Goal: Find specific page/section: Find specific page/section

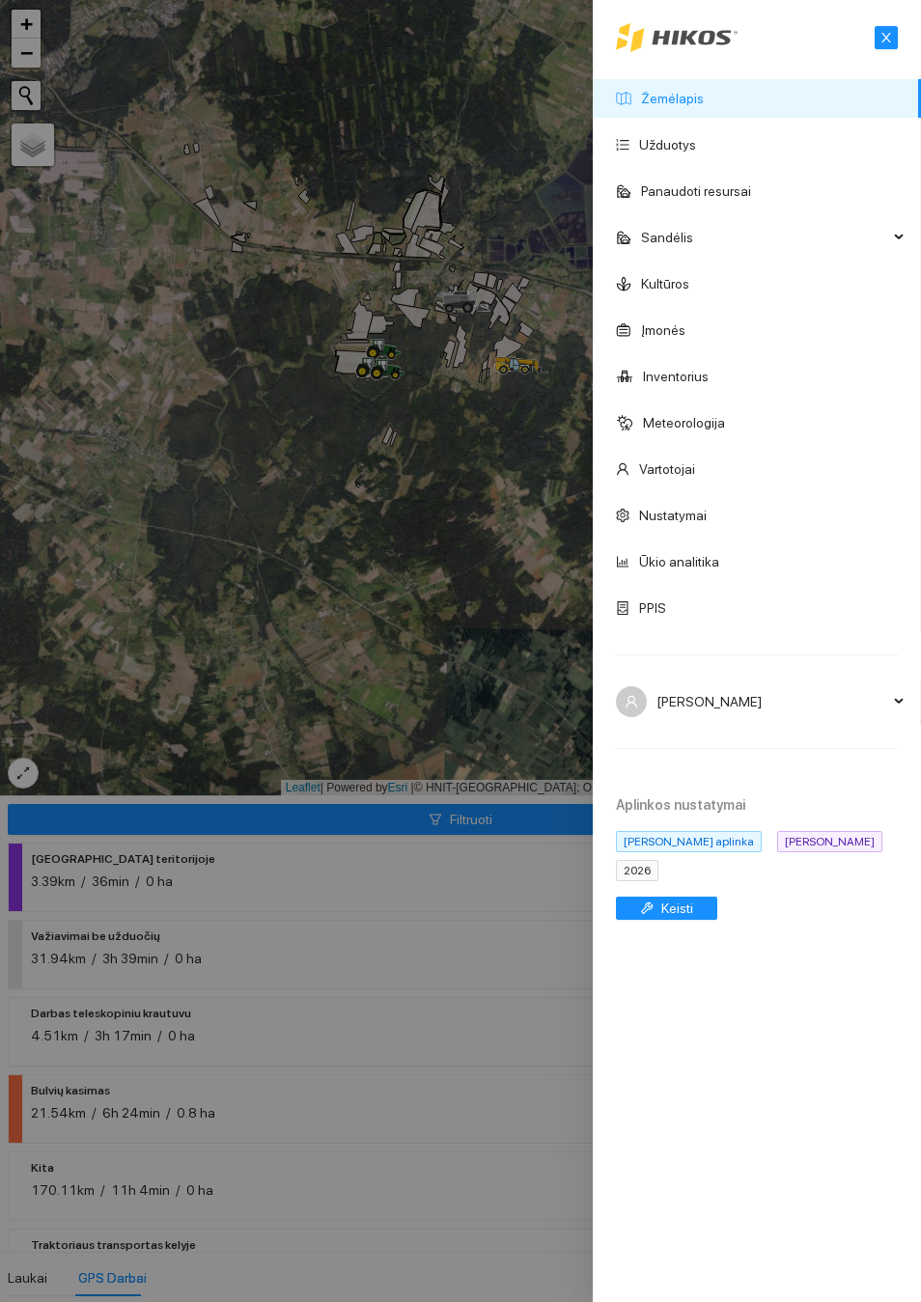
click at [684, 106] on link "Žemėlapis" at bounding box center [672, 98] width 63 height 15
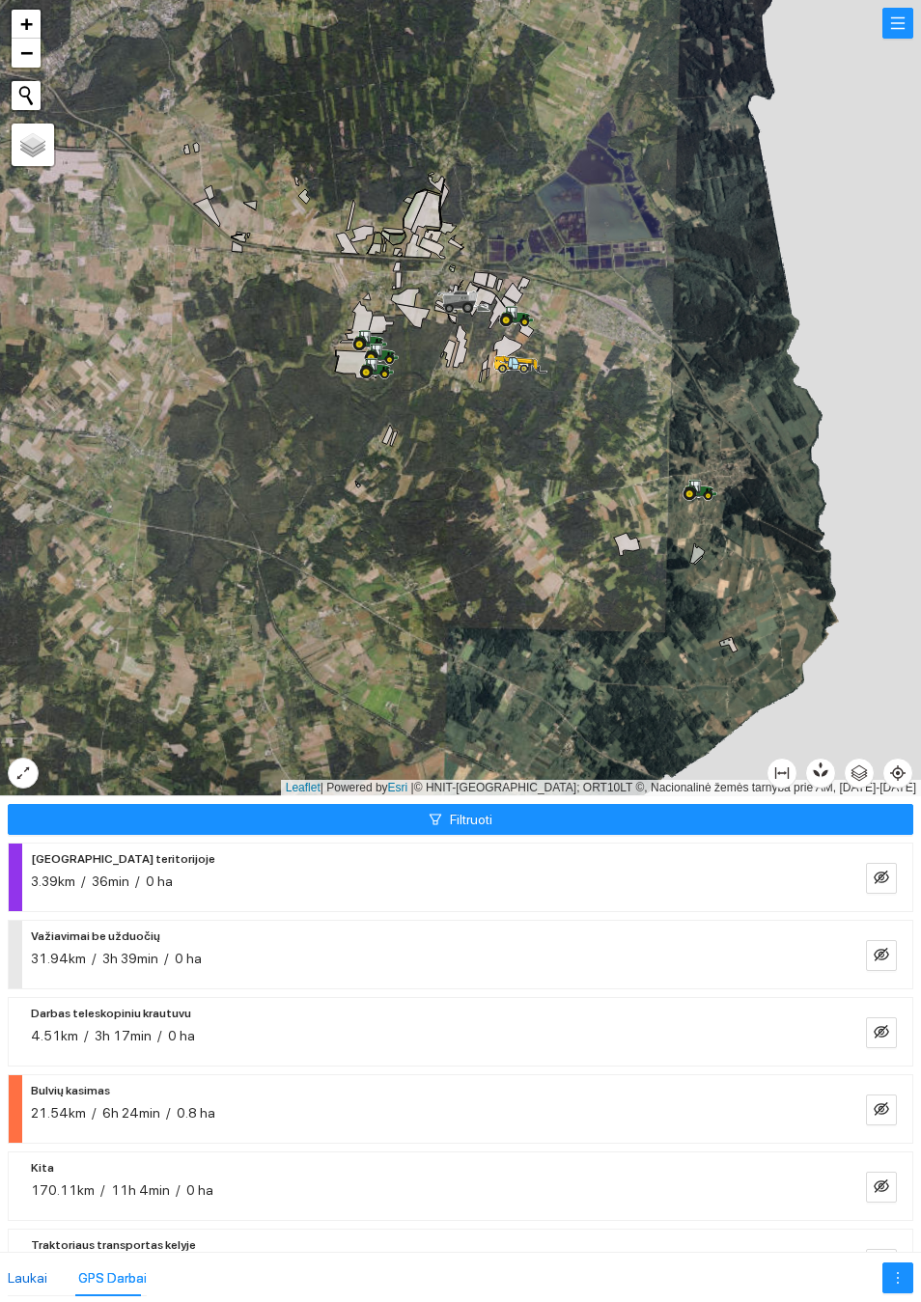
click at [33, 1283] on div "Laukai" at bounding box center [28, 1277] width 40 height 21
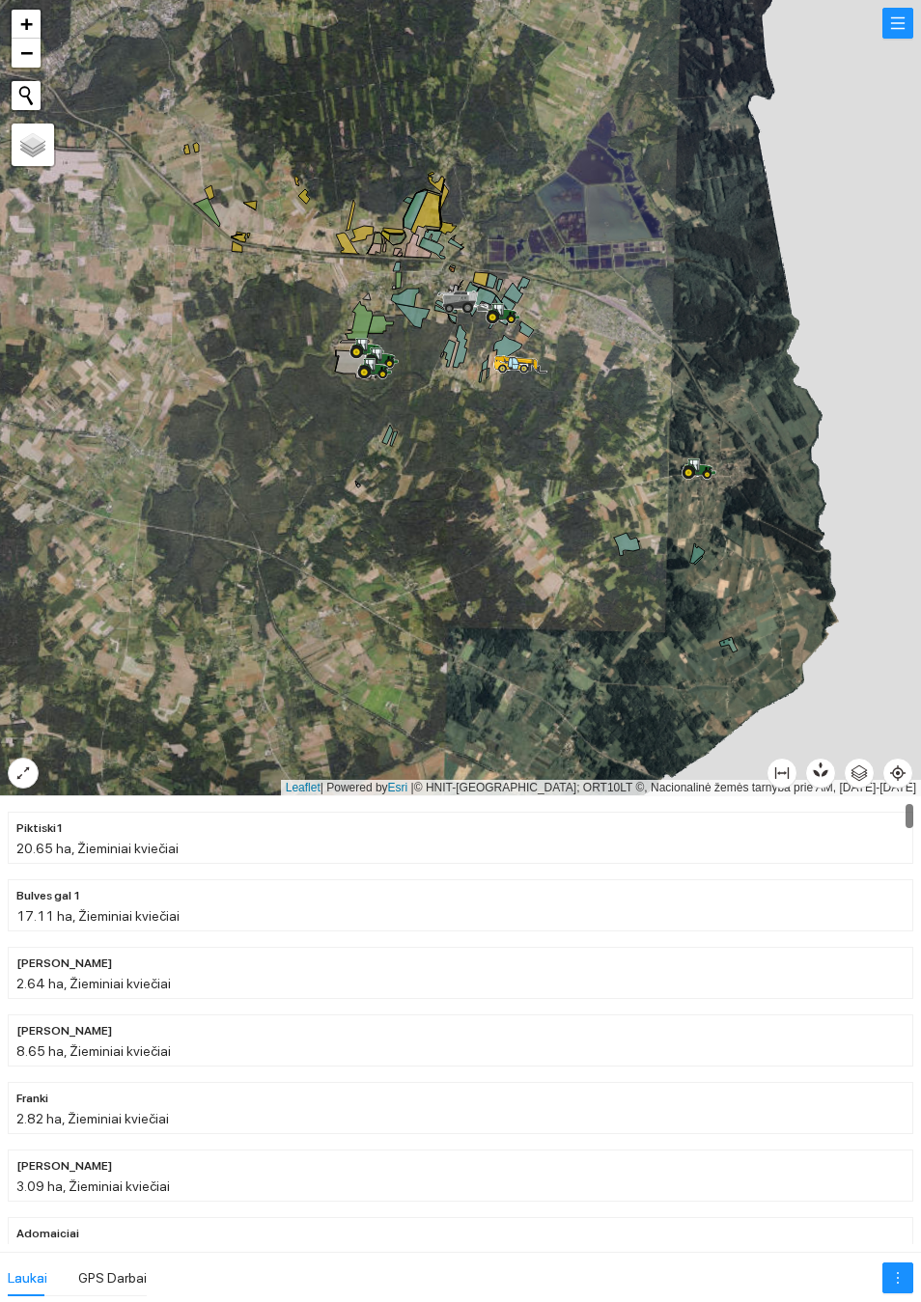
click at [897, 39] on button "button" at bounding box center [897, 23] width 31 height 31
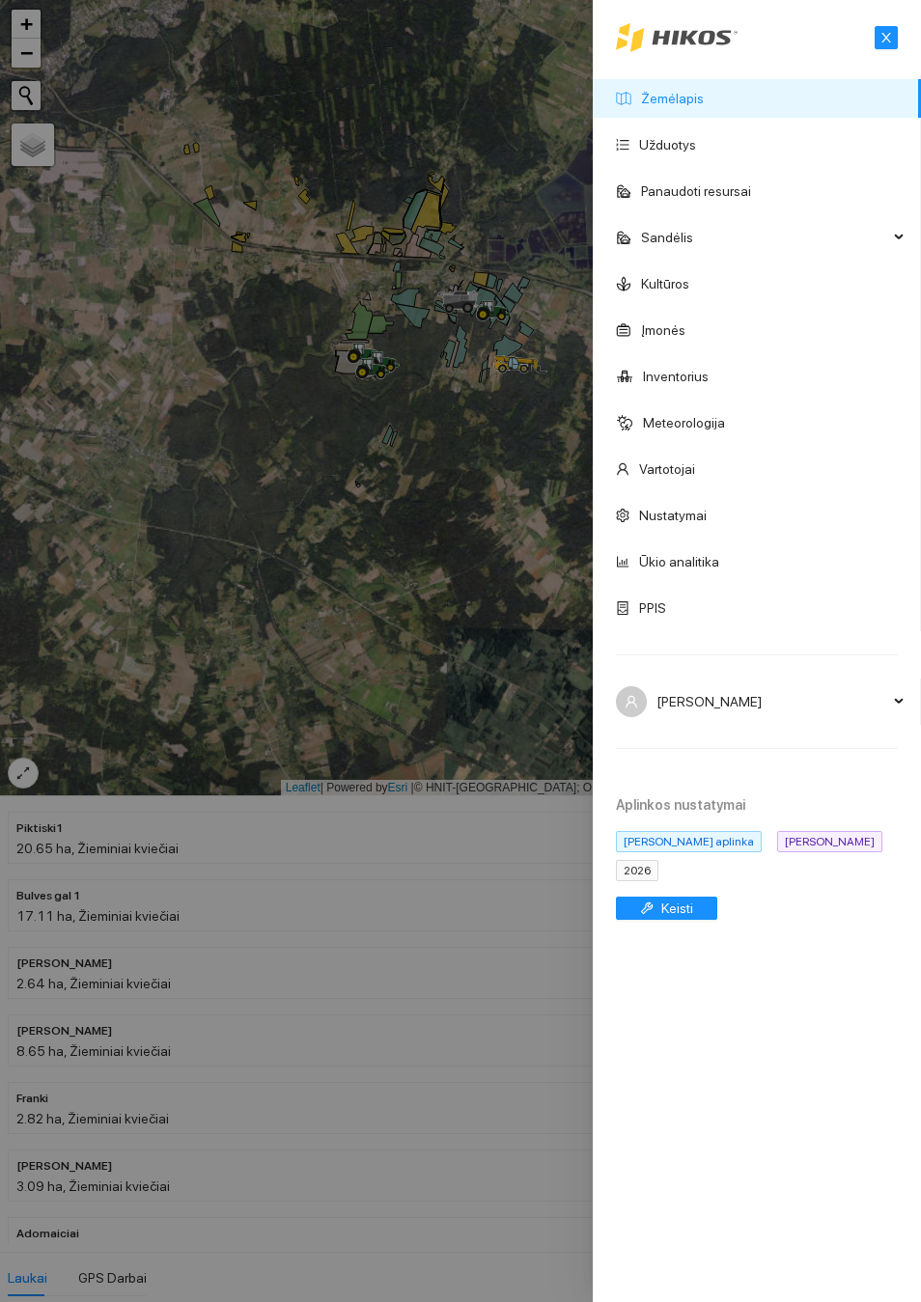
click at [474, 638] on div at bounding box center [460, 651] width 921 height 1302
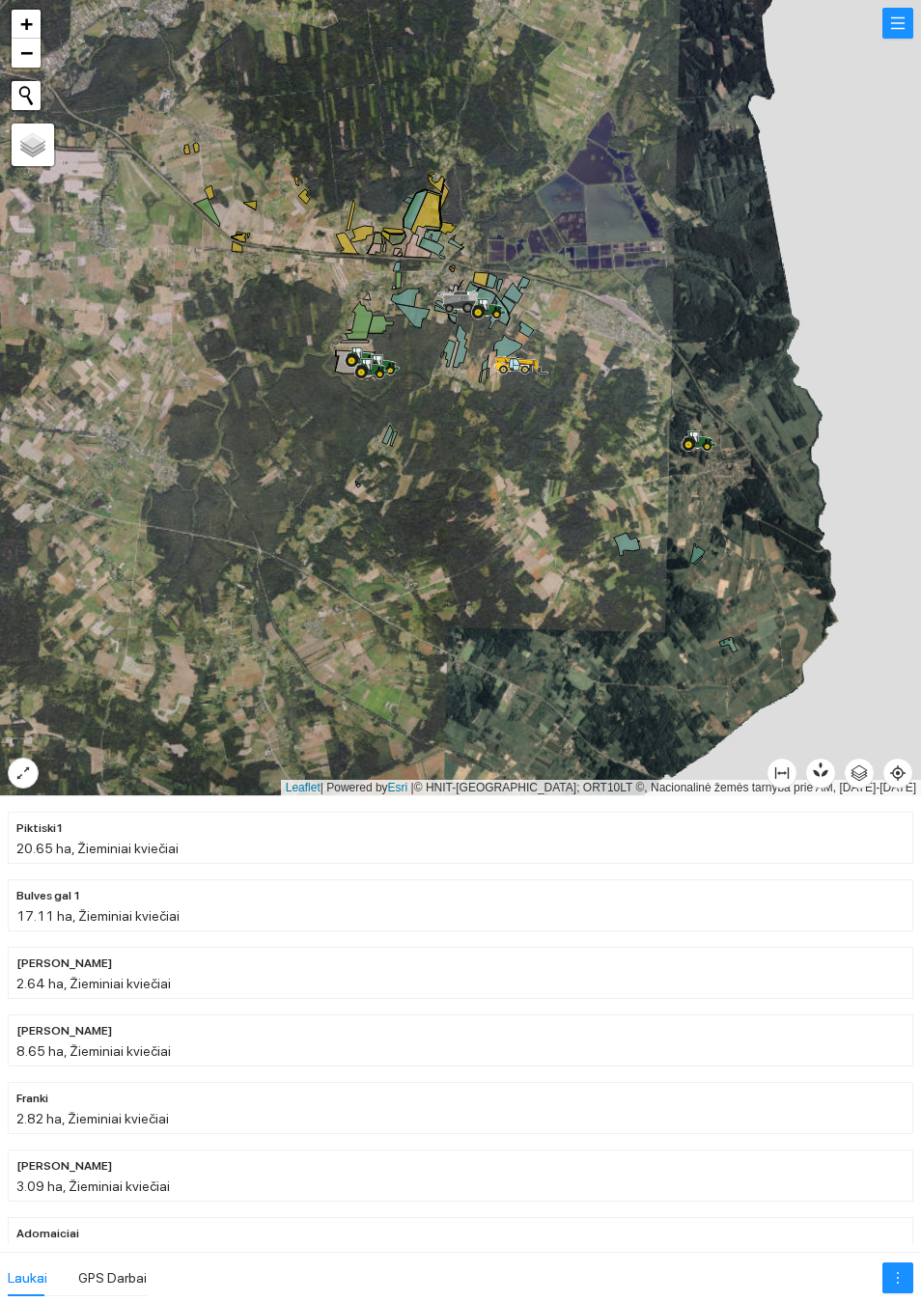
click at [818, 776] on icon "button" at bounding box center [817, 773] width 8 height 8
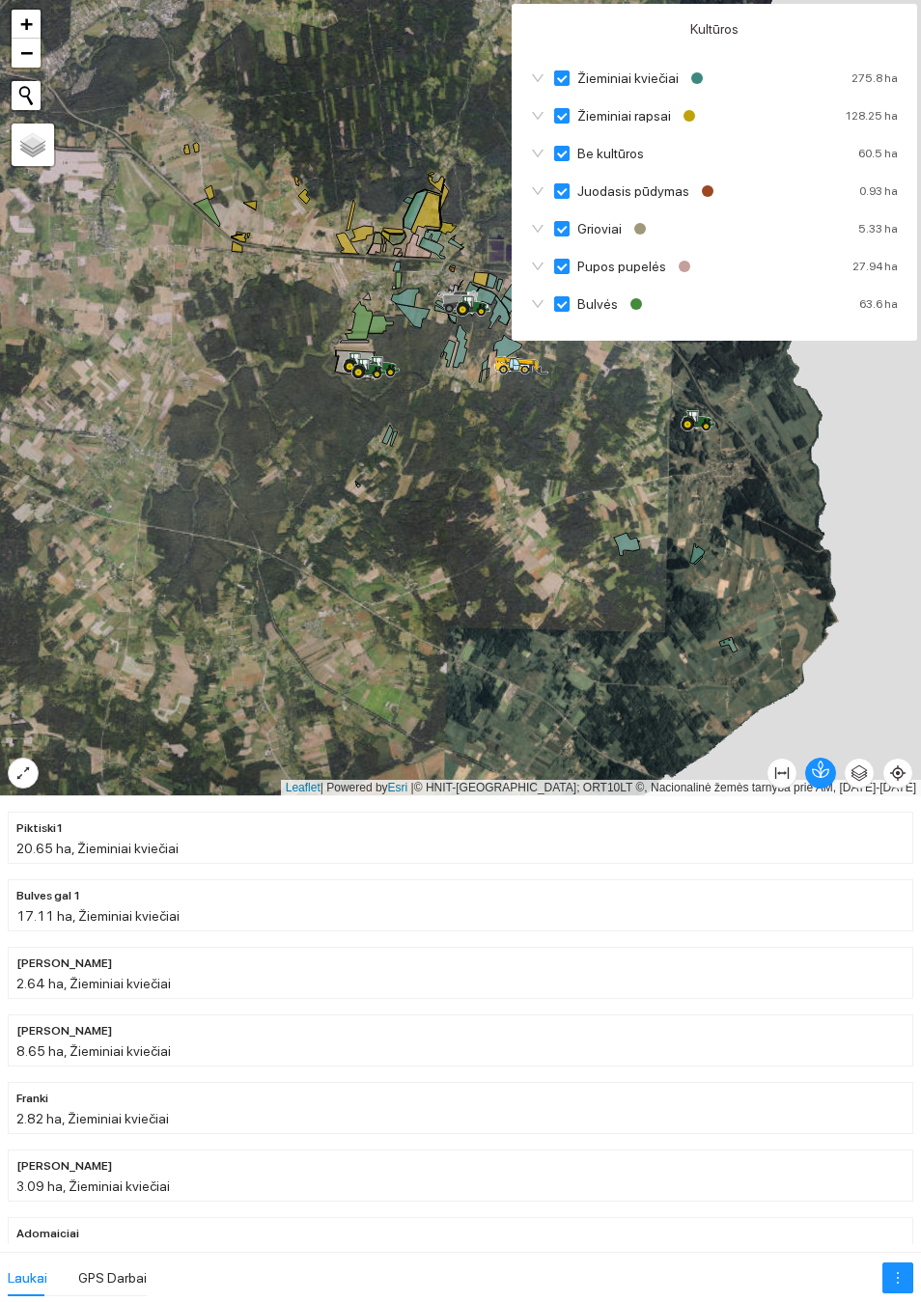
click at [541, 120] on icon "down" at bounding box center [538, 116] width 12 height 8
click at [562, 124] on input "Žieminiai rapsai" at bounding box center [561, 115] width 15 height 15
click at [558, 161] on input "Be kultūros" at bounding box center [561, 153] width 15 height 15
checkbox input "false"
click at [561, 199] on input "Juodasis pūdymas" at bounding box center [561, 190] width 15 height 15
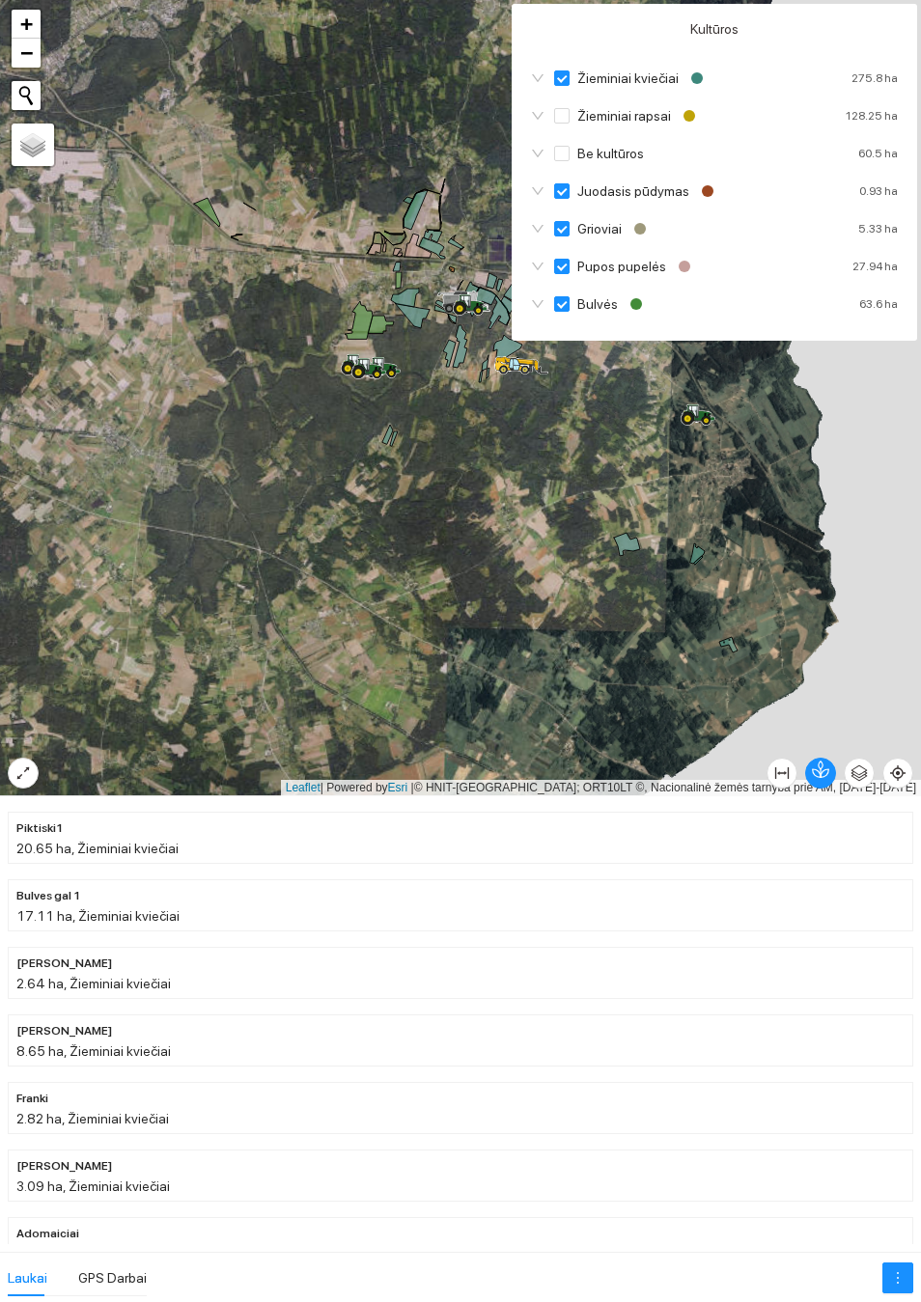
checkbox input "false"
click at [559, 236] on input "Grioviai" at bounding box center [561, 228] width 15 height 15
checkbox input "false"
click at [556, 274] on input "Pupos pupelės" at bounding box center [561, 266] width 15 height 15
checkbox input "false"
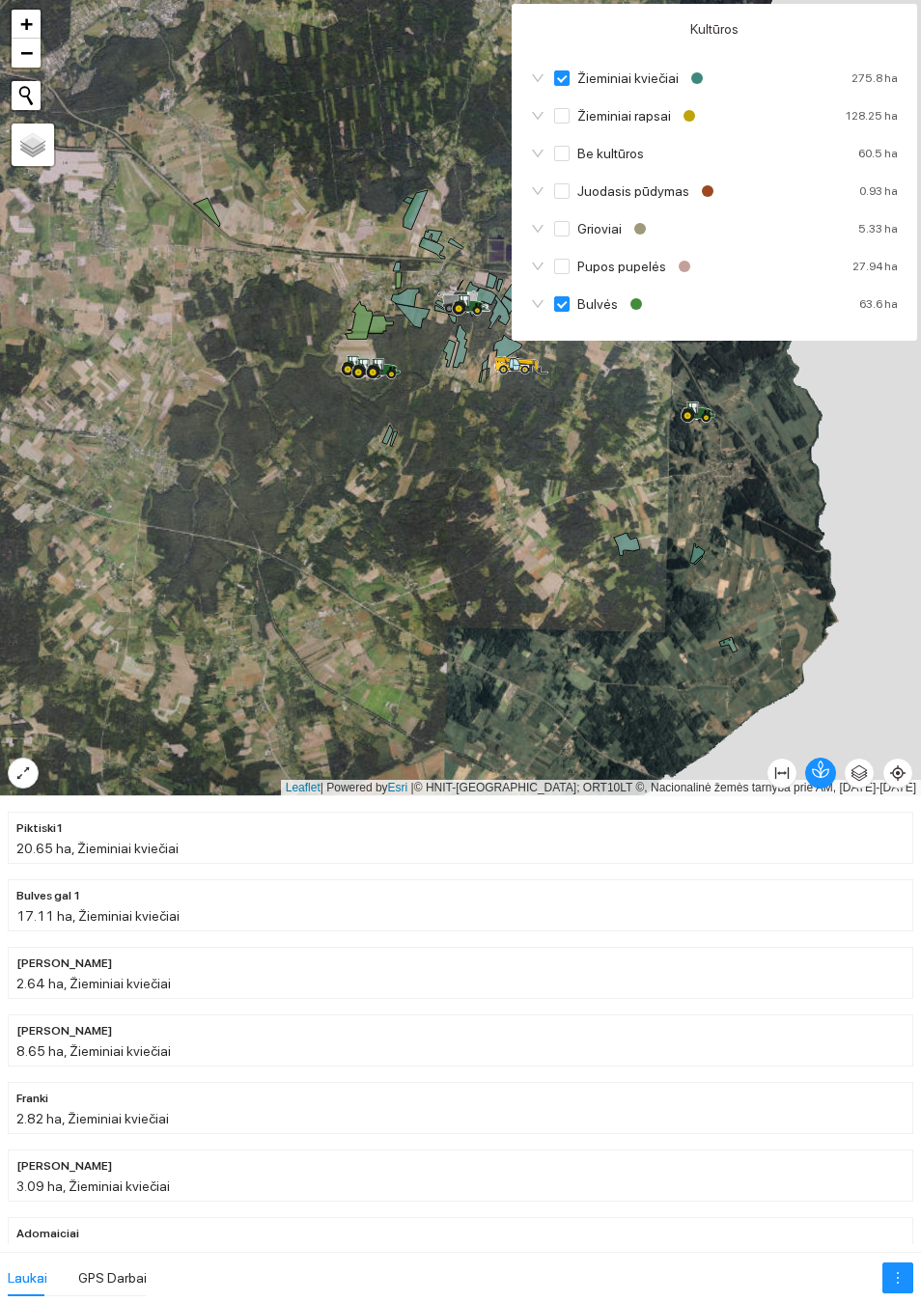
click at [553, 277] on div "Pupos pupelės" at bounding box center [613, 266] width 164 height 21
click at [559, 312] on input "Bulvės" at bounding box center [561, 303] width 15 height 15
checkbox input "false"
checkbox input "true"
click at [592, 453] on div at bounding box center [460, 398] width 921 height 796
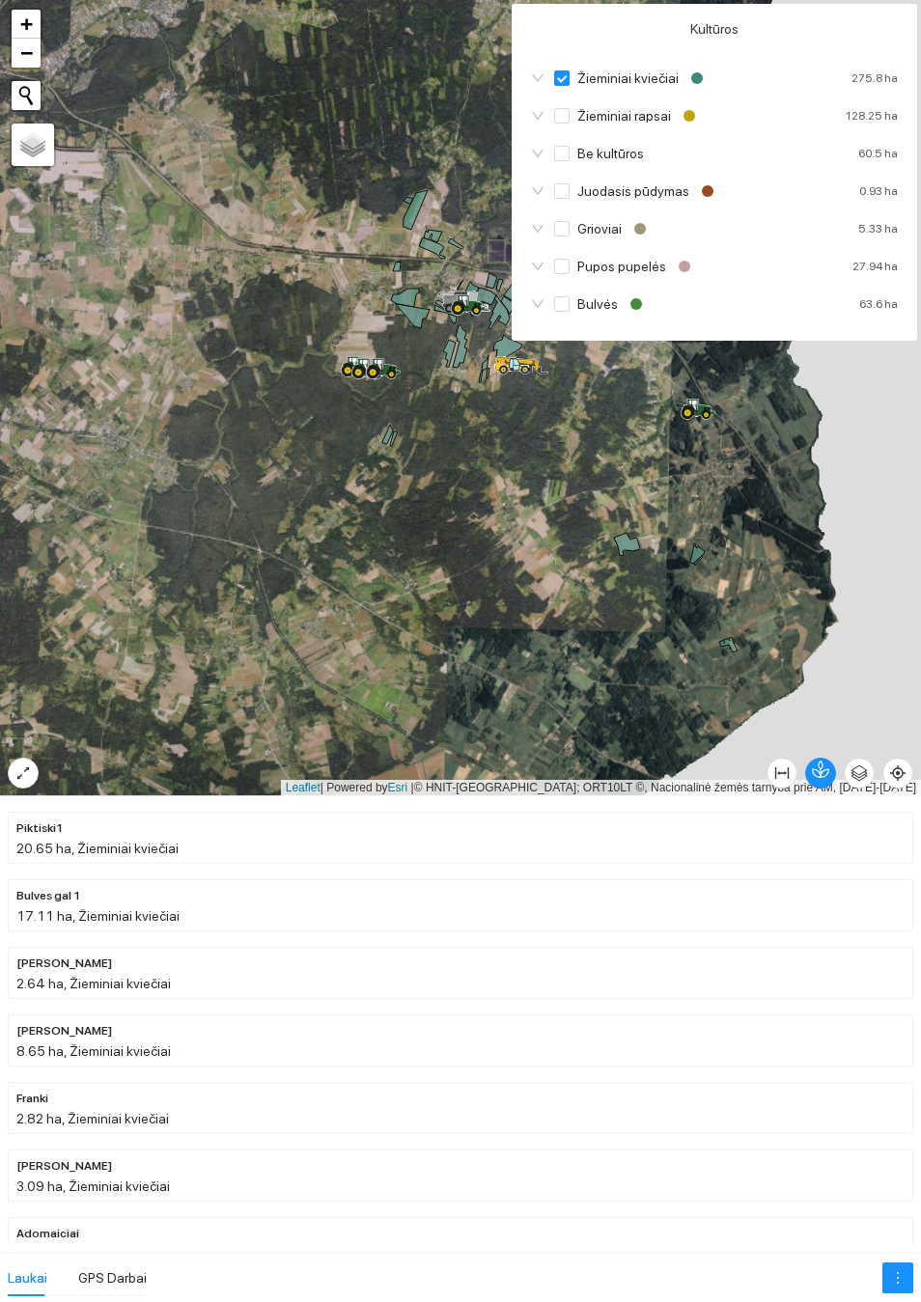
click at [594, 480] on div at bounding box center [460, 398] width 921 height 796
click at [831, 752] on div at bounding box center [460, 398] width 921 height 796
click at [817, 759] on button "button" at bounding box center [820, 773] width 31 height 31
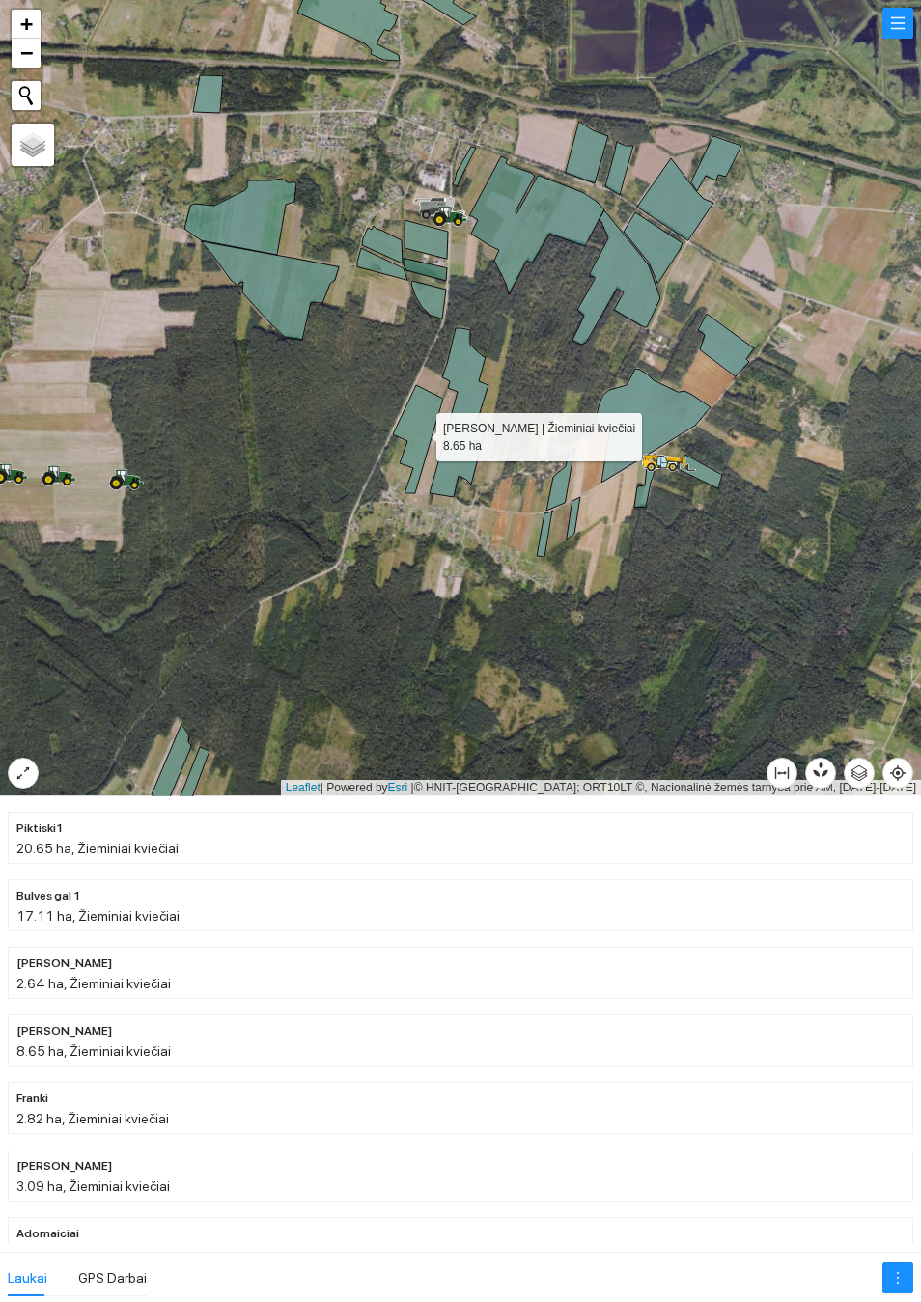
click at [419, 432] on icon at bounding box center [418, 439] width 50 height 108
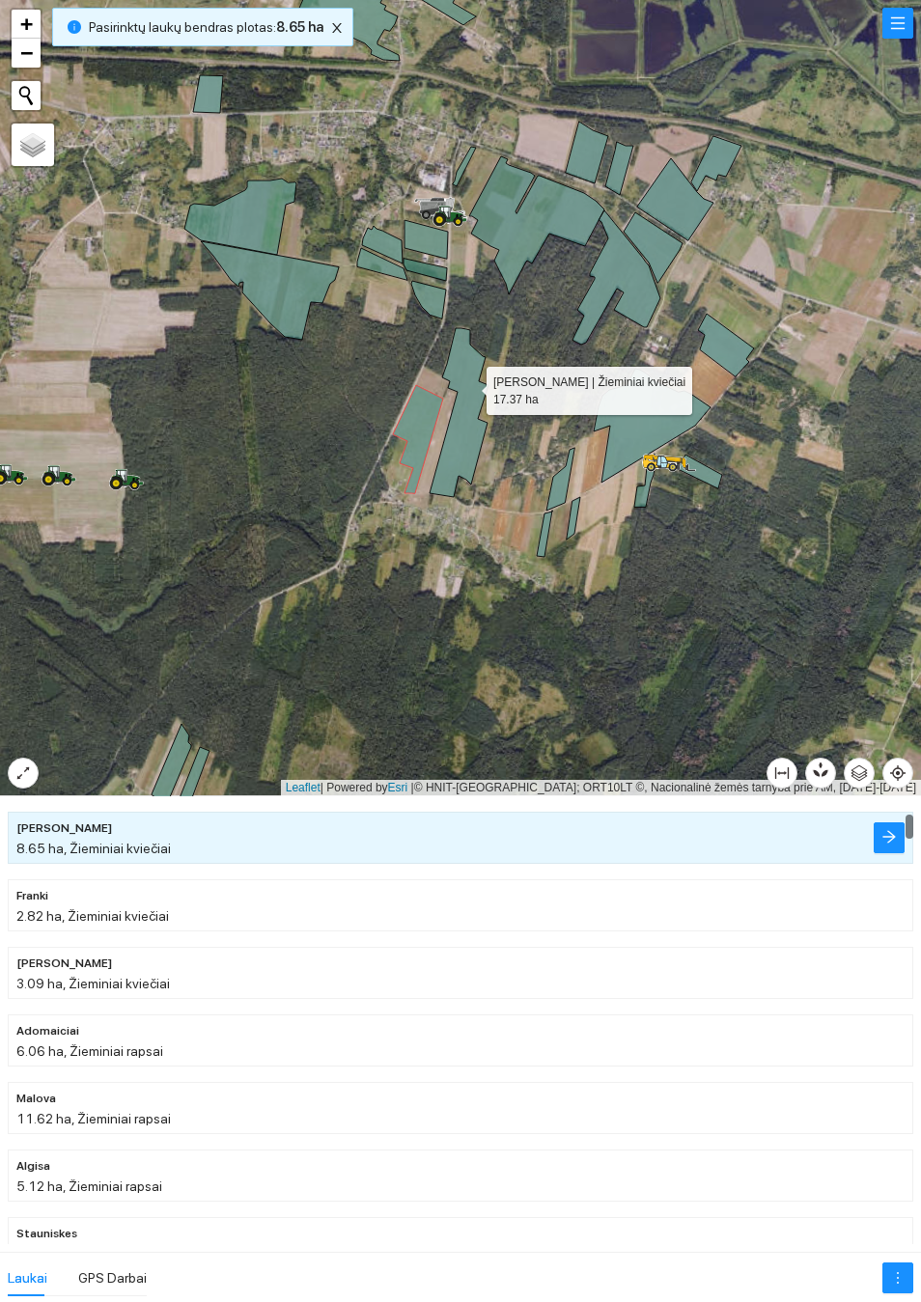
click at [469, 385] on icon at bounding box center [458, 412] width 59 height 169
